Goal: Transaction & Acquisition: Purchase product/service

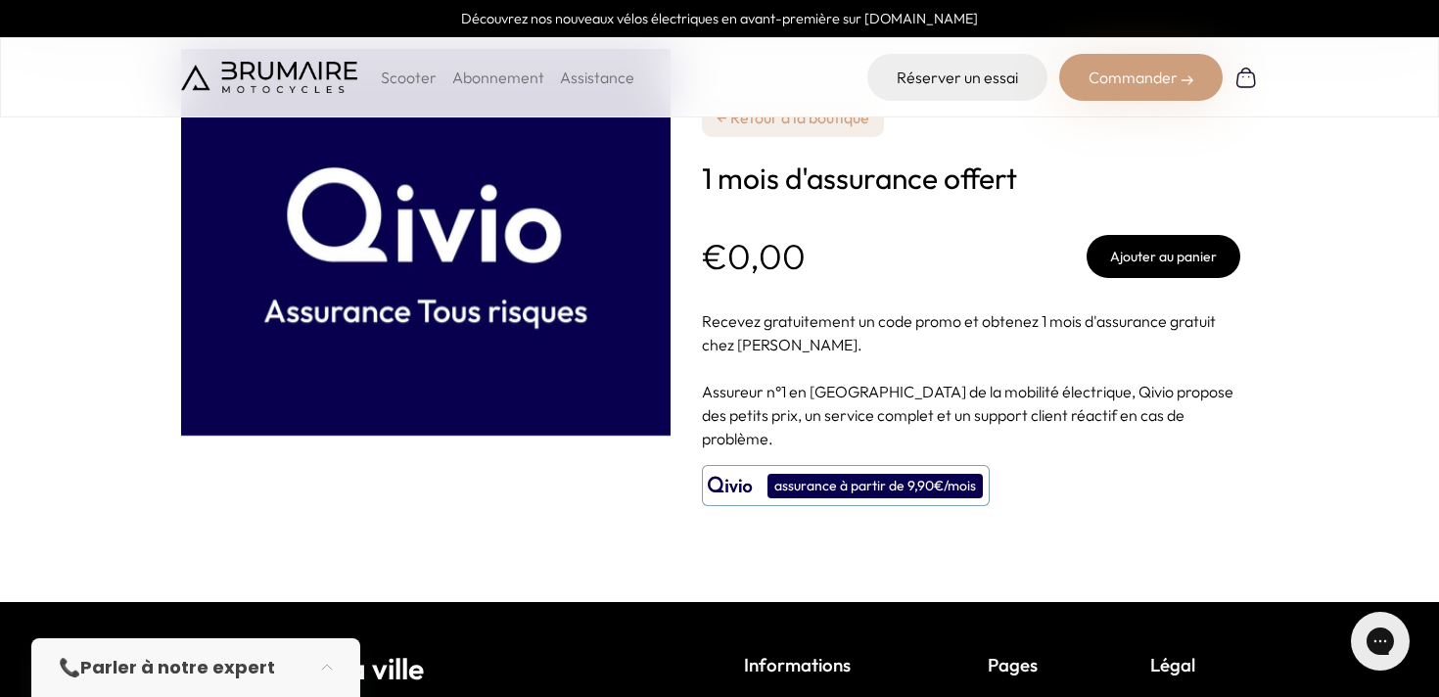
click at [1168, 457] on div "**********" at bounding box center [971, 301] width 538 height 602
click at [1168, 260] on button "Ajouter au panier" at bounding box center [1163, 256] width 154 height 43
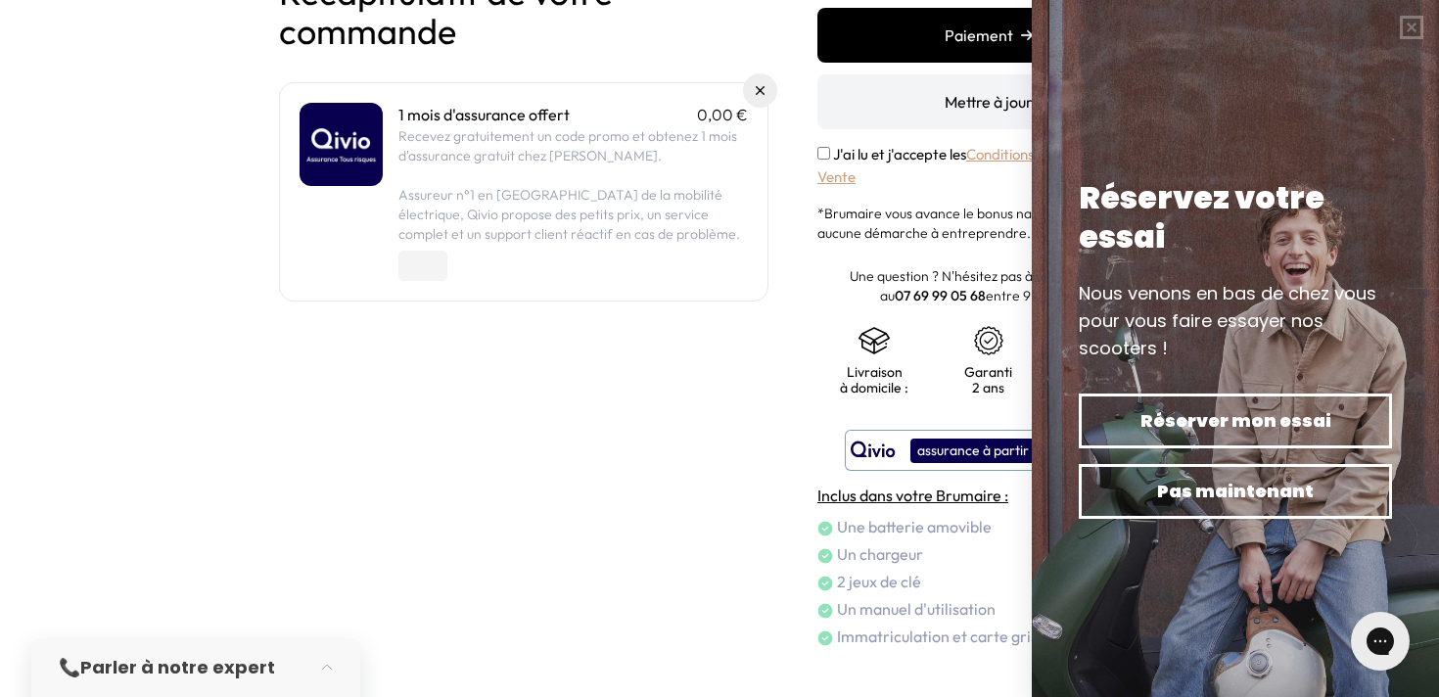
scroll to position [215, 0]
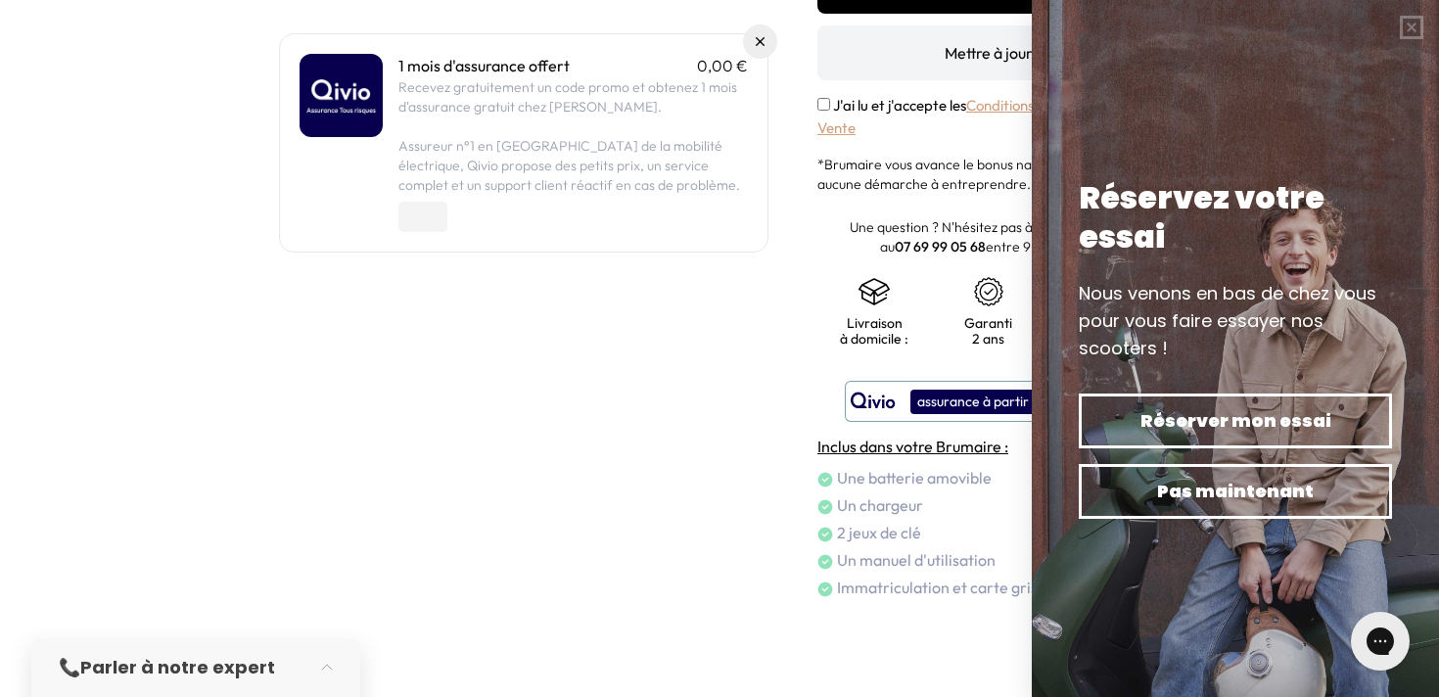
click at [767, 226] on div "1 mois d'assurance offert 0,00 € Recevez gratuitement un code promo et obtenez …" at bounding box center [523, 142] width 489 height 219
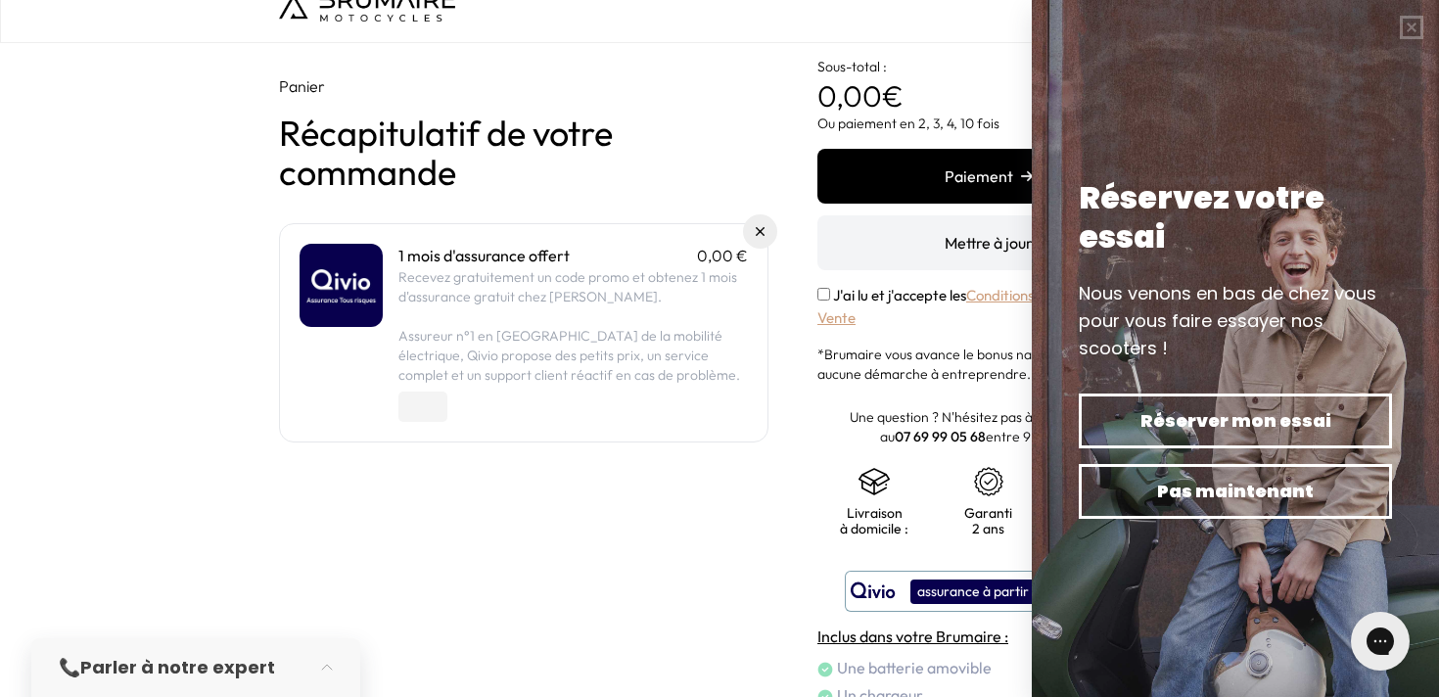
scroll to position [0, 0]
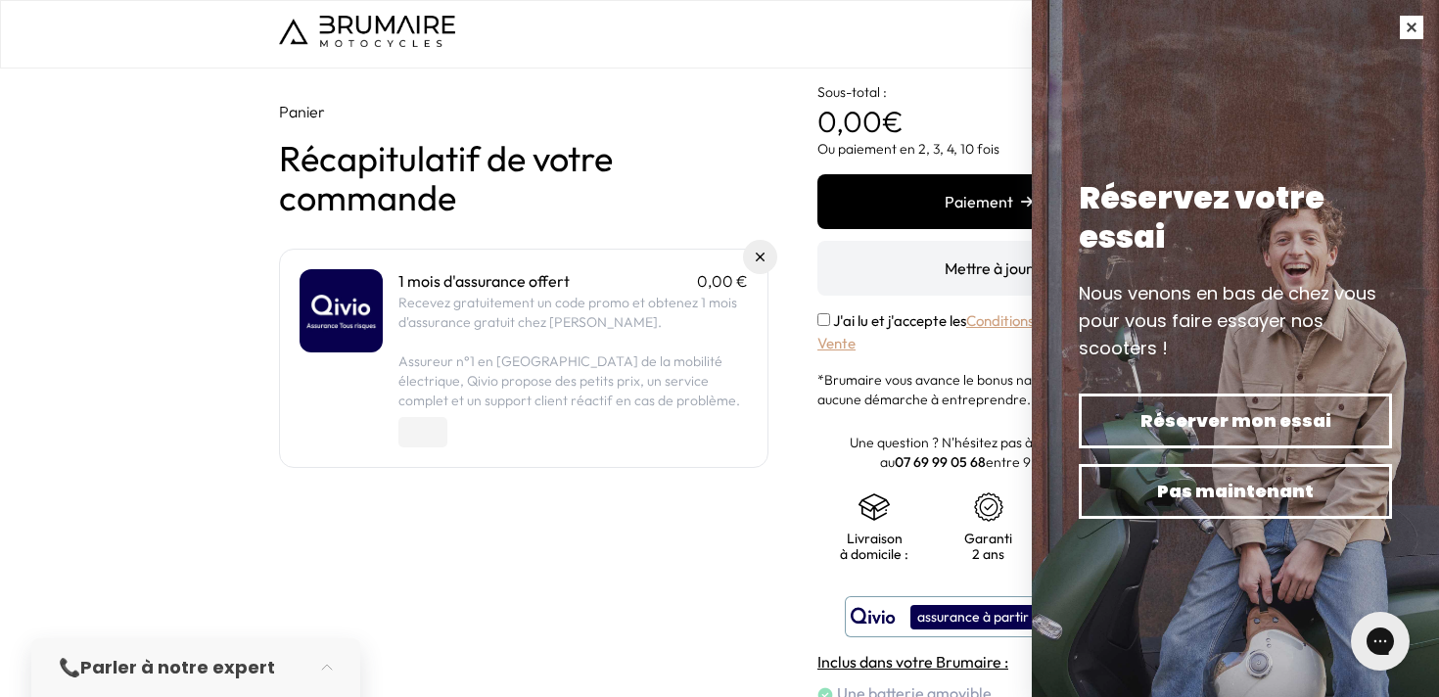
click at [1413, 31] on button "button" at bounding box center [1411, 27] width 55 height 55
